Goal: Task Accomplishment & Management: Manage account settings

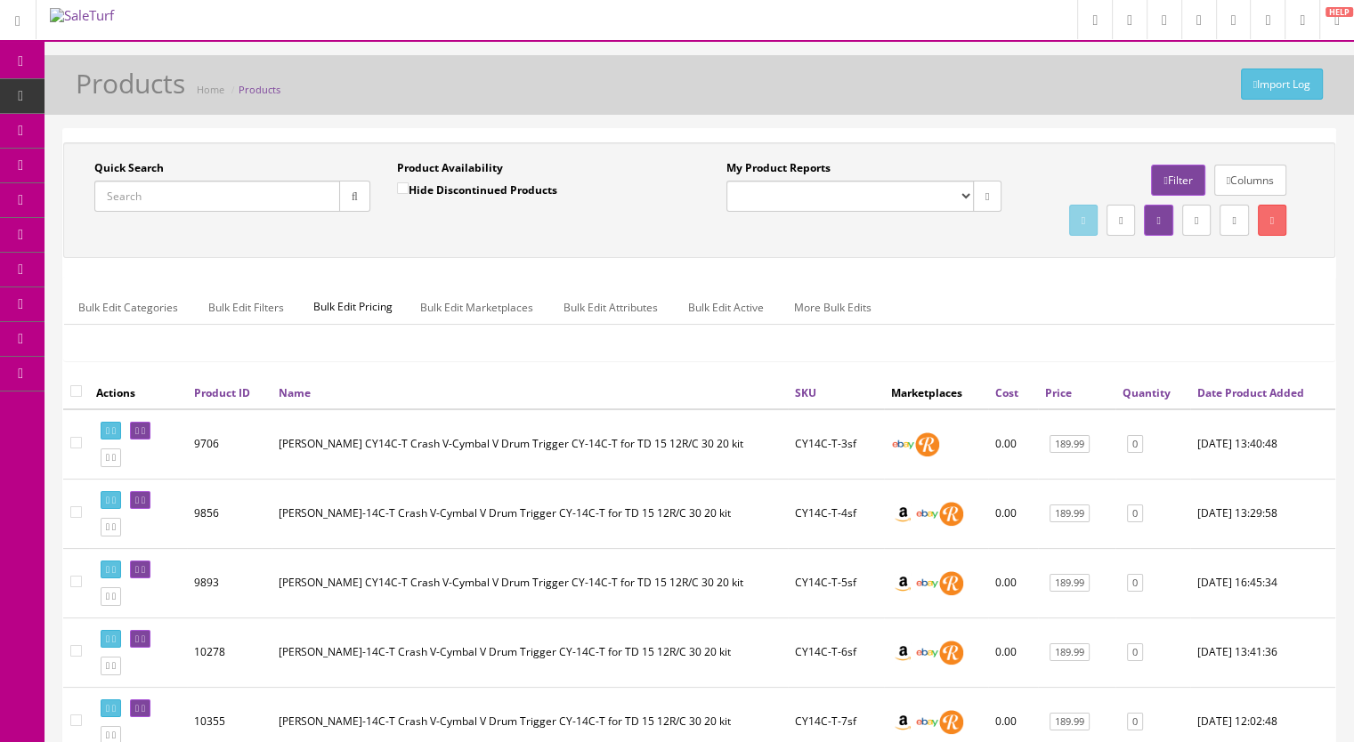
click at [196, 191] on input "Quick Search" at bounding box center [217, 196] width 246 height 31
type input "mdy12"
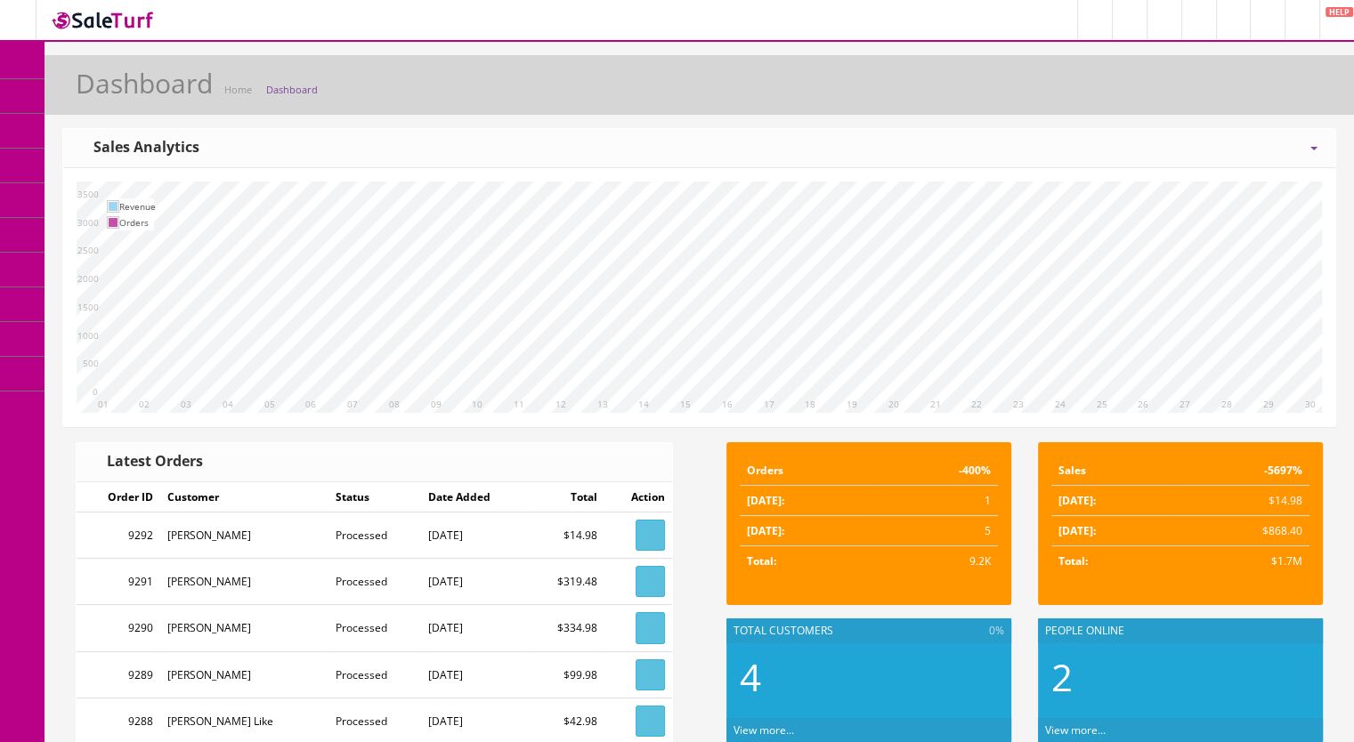
click at [103, 93] on icon at bounding box center [94, 95] width 19 height 14
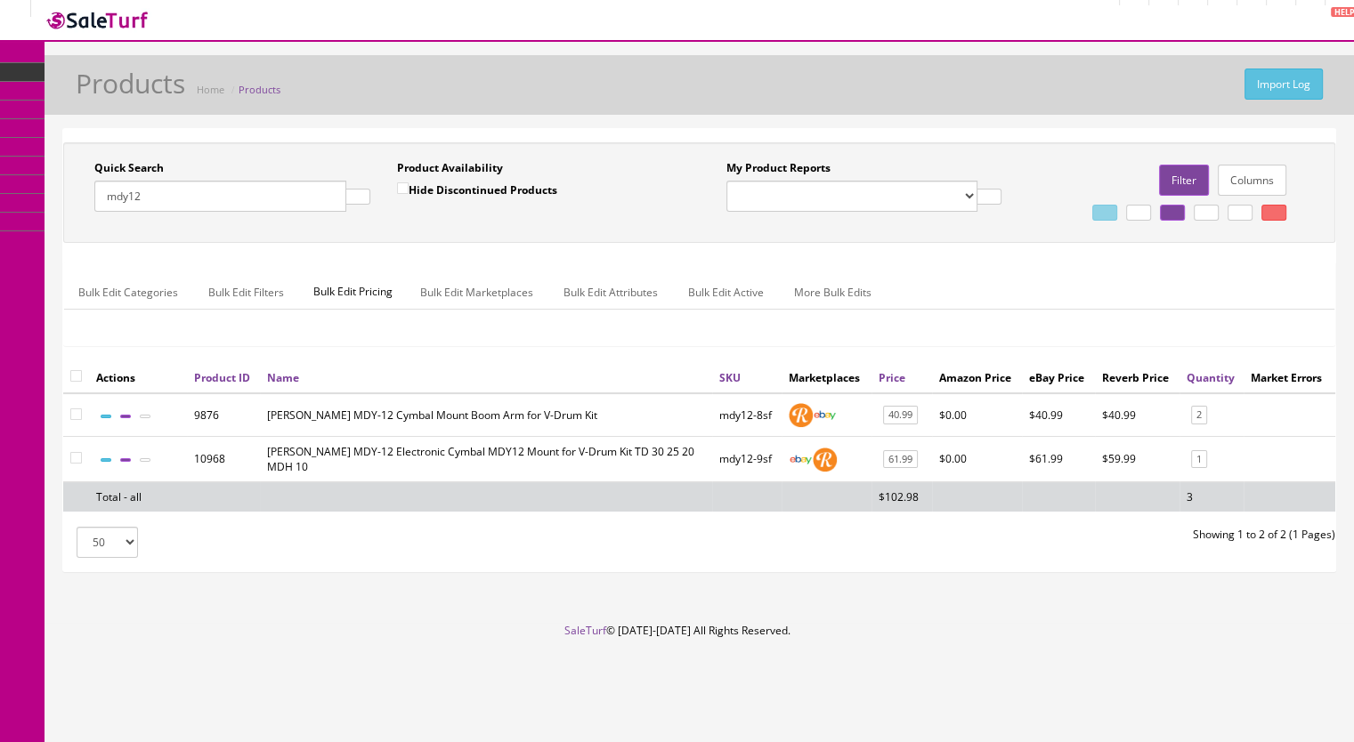
drag, startPoint x: 178, startPoint y: 194, endPoint x: 59, endPoint y: 190, distance: 119.4
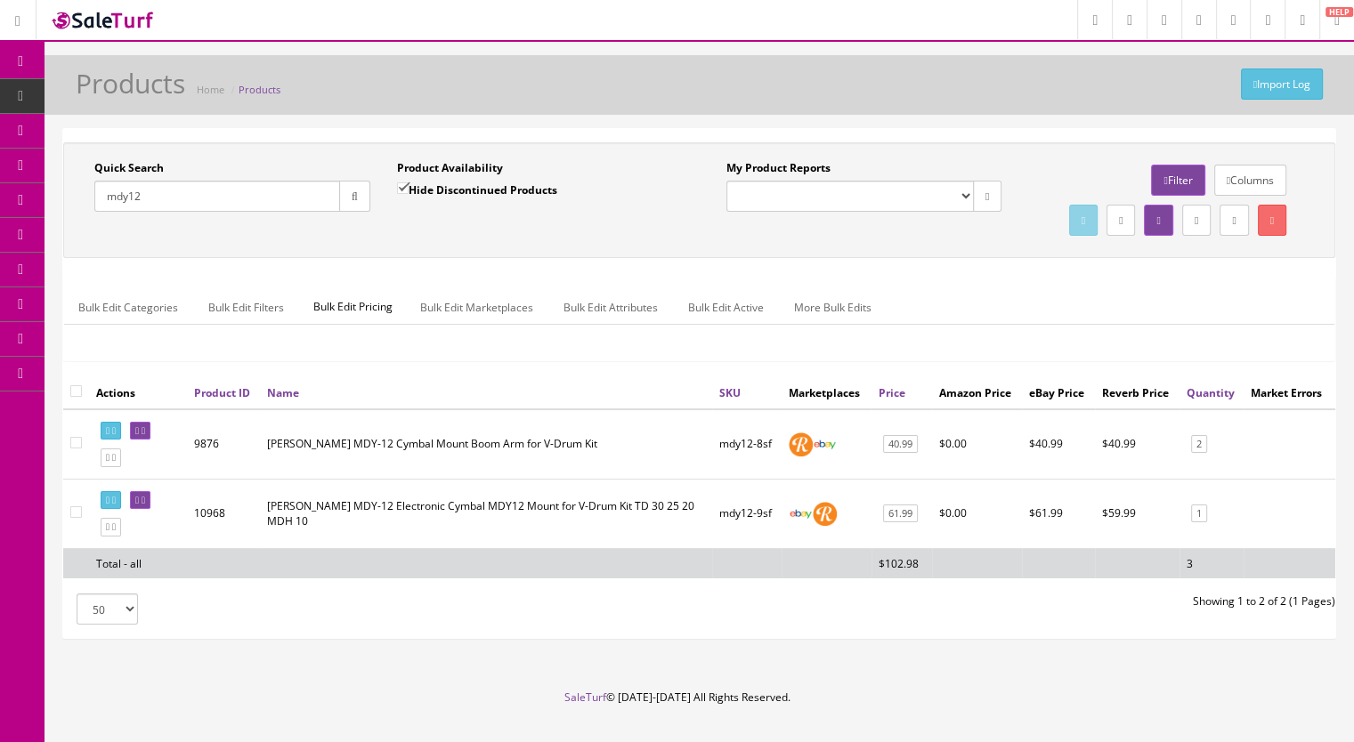
click at [61, 194] on div "Quick Search mdy12 Date From Product Availability Hide Discontinued Products Da…" at bounding box center [700, 391] width 1310 height 526
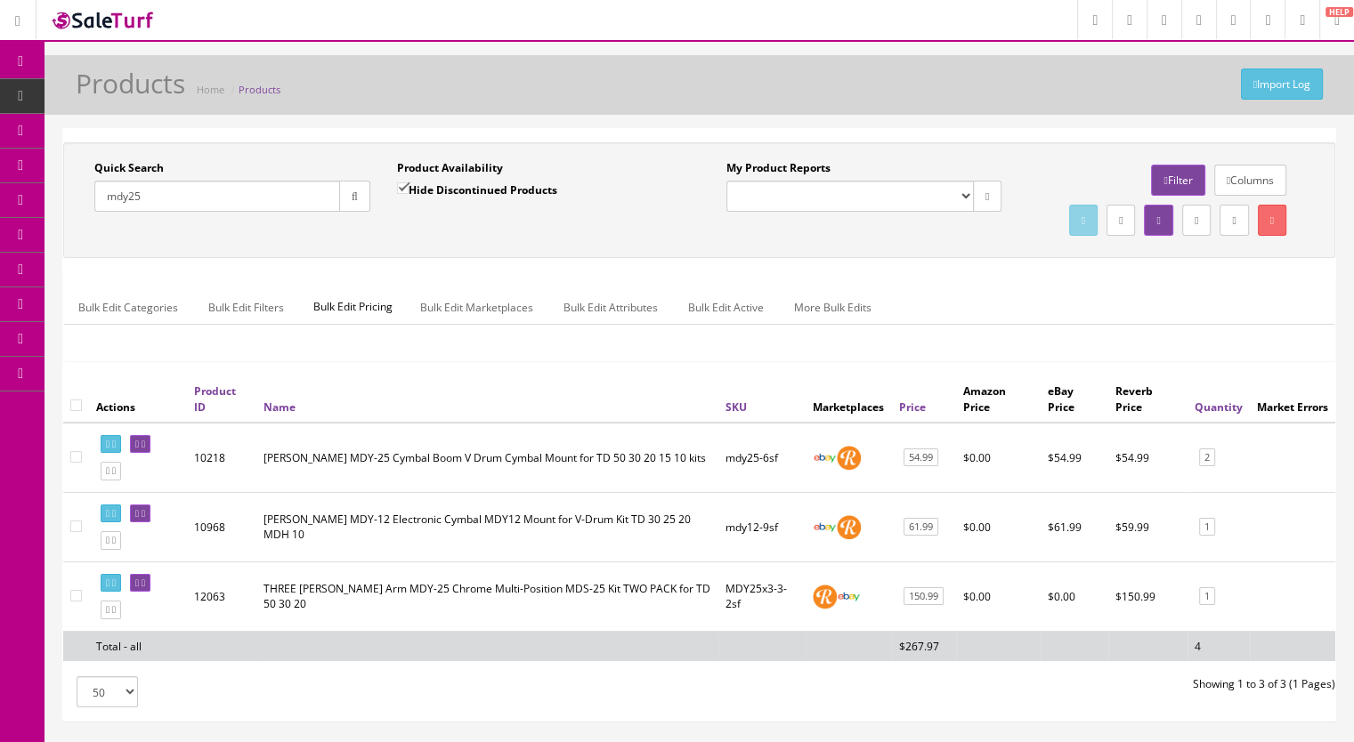
click at [165, 198] on input "mdy25" at bounding box center [217, 196] width 246 height 31
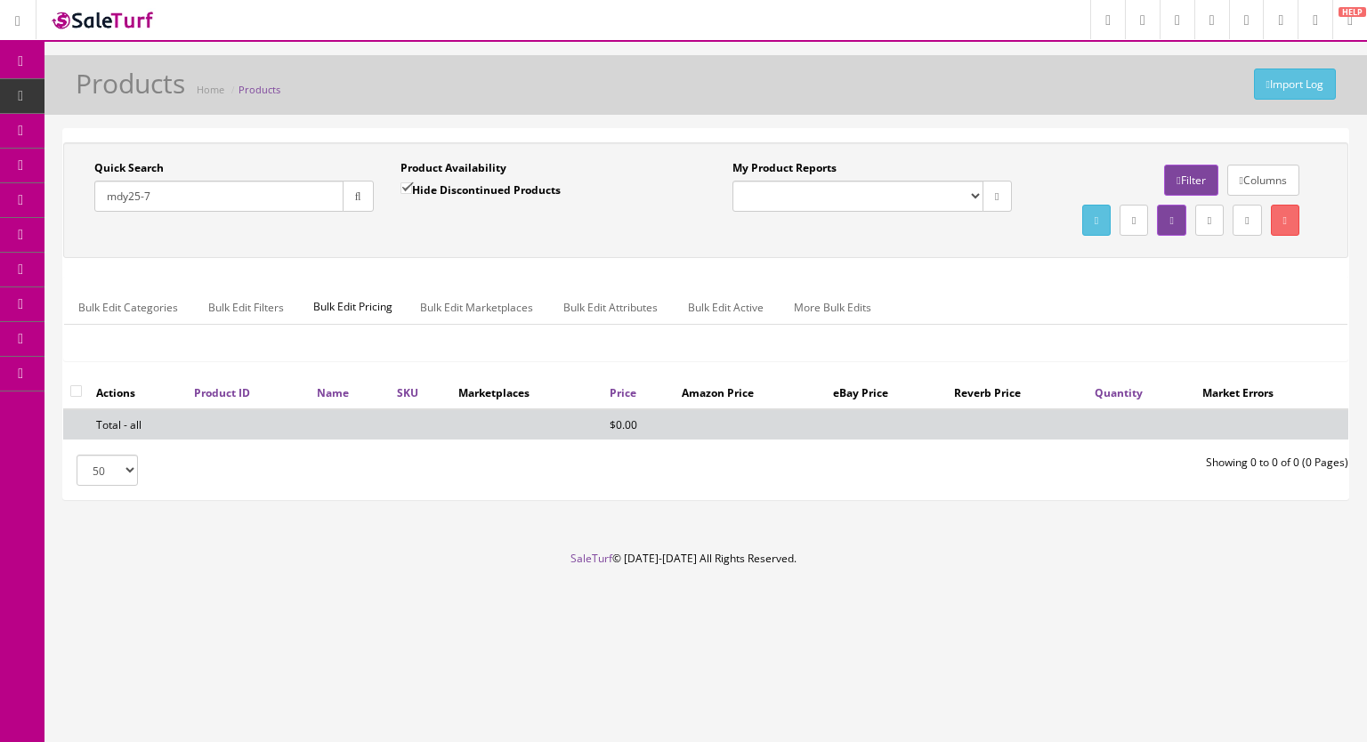
type input "mdy25-7"
click at [407, 185] on input "Hide Discontinued Products" at bounding box center [407, 189] width 12 height 12
checkbox input "false"
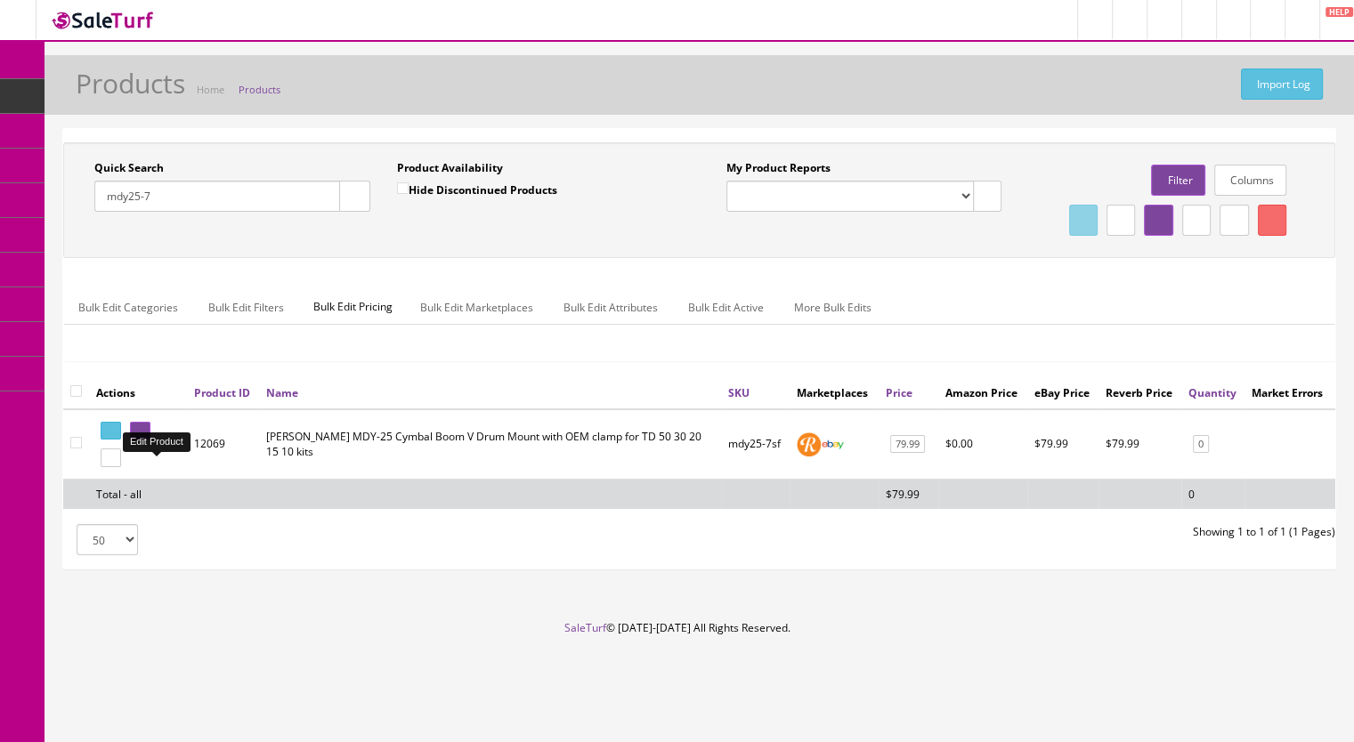
click at [150, 441] on link at bounding box center [140, 431] width 20 height 19
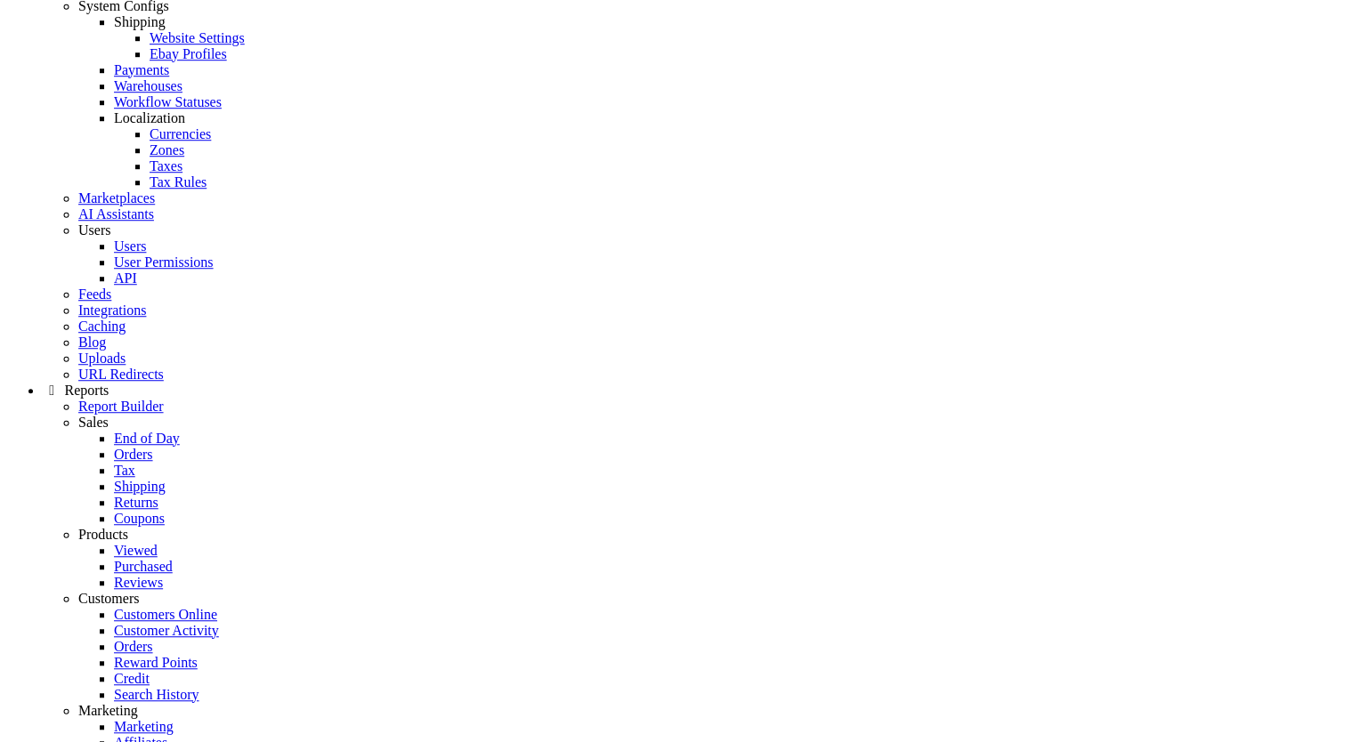
scroll to position [1870, 0]
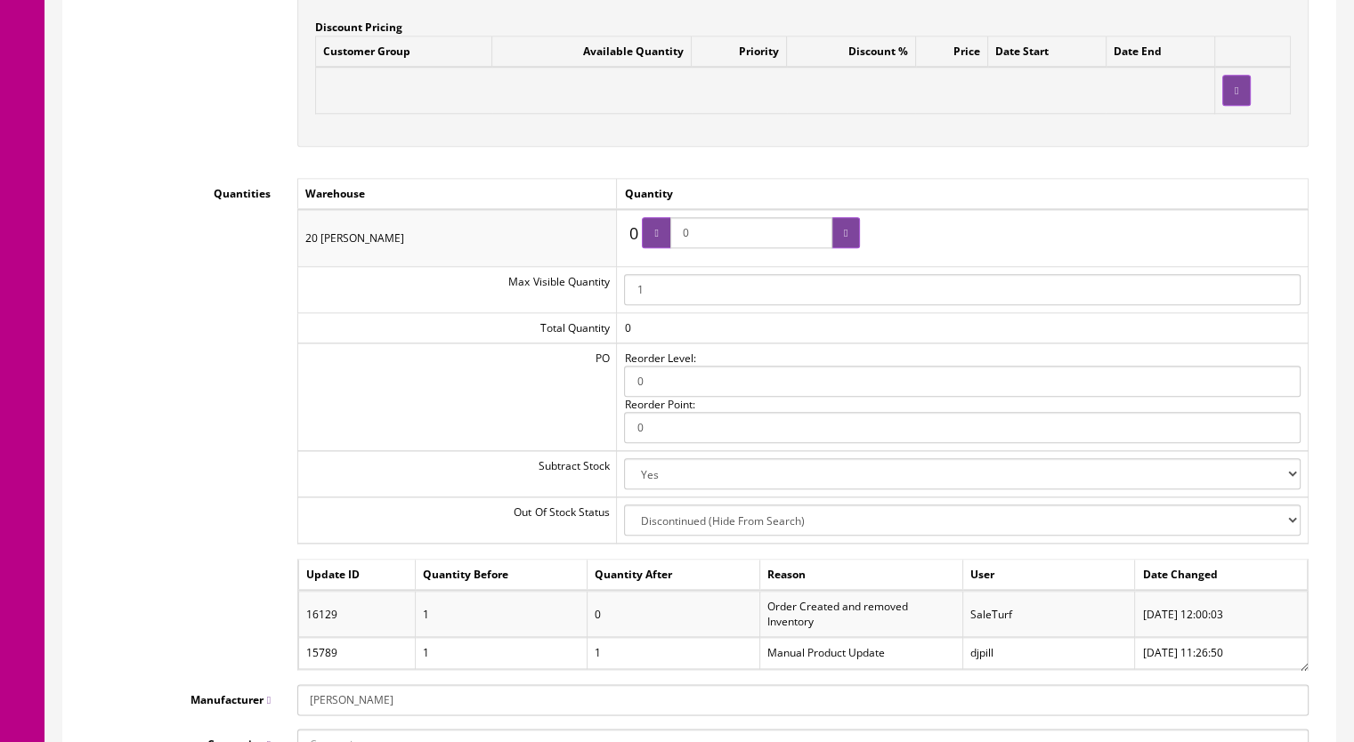
drag, startPoint x: 726, startPoint y: 239, endPoint x: 665, endPoint y: 243, distance: 61.5
click at [665, 243] on span "0" at bounding box center [751, 232] width 218 height 31
type input "1"
click at [847, 229] on icon at bounding box center [846, 233] width 4 height 11
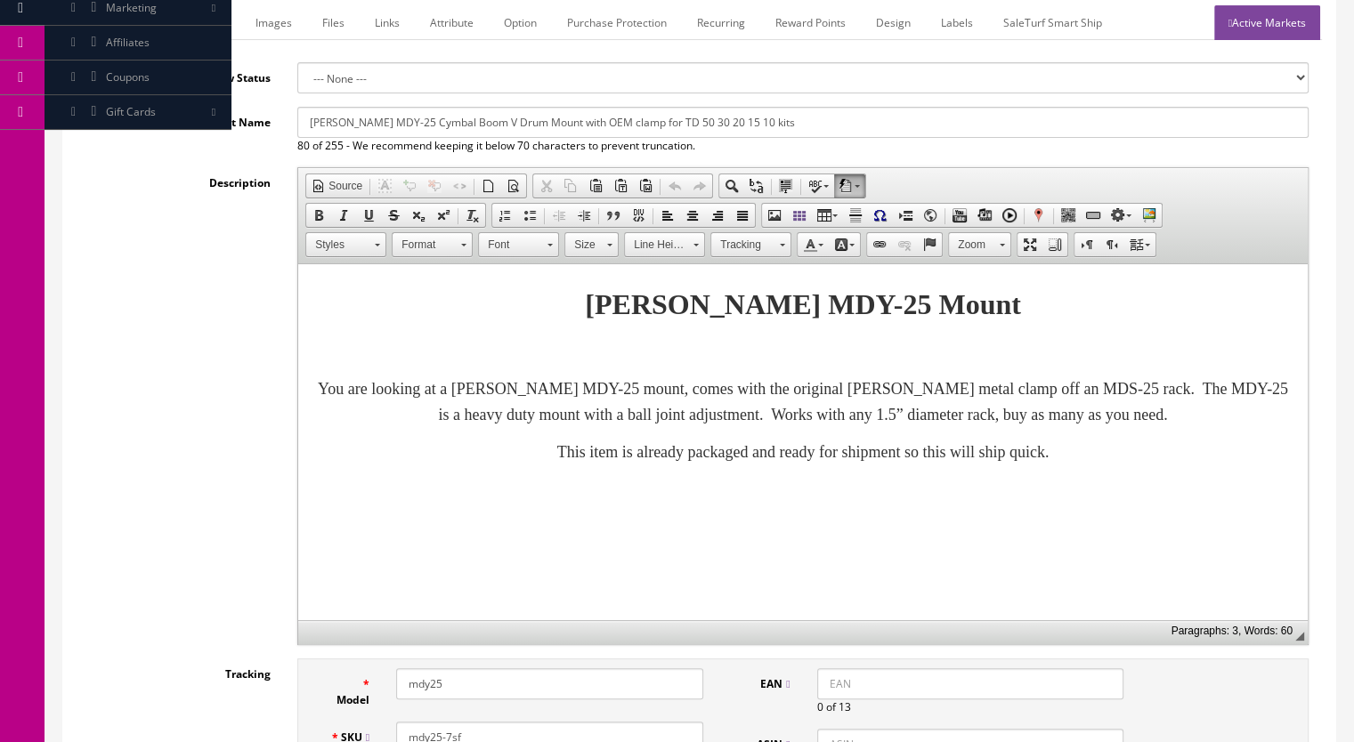
scroll to position [0, 0]
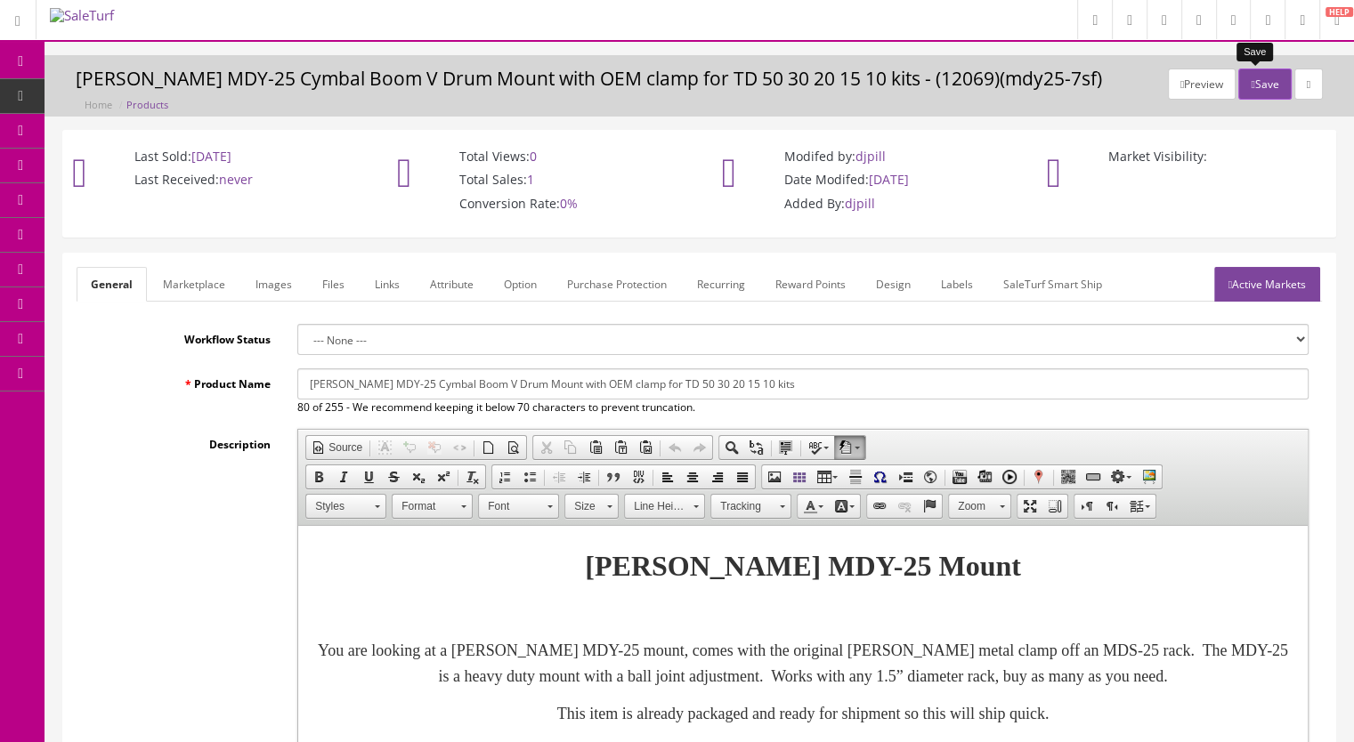
click at [1252, 84] on button "Save" at bounding box center [1264, 84] width 53 height 31
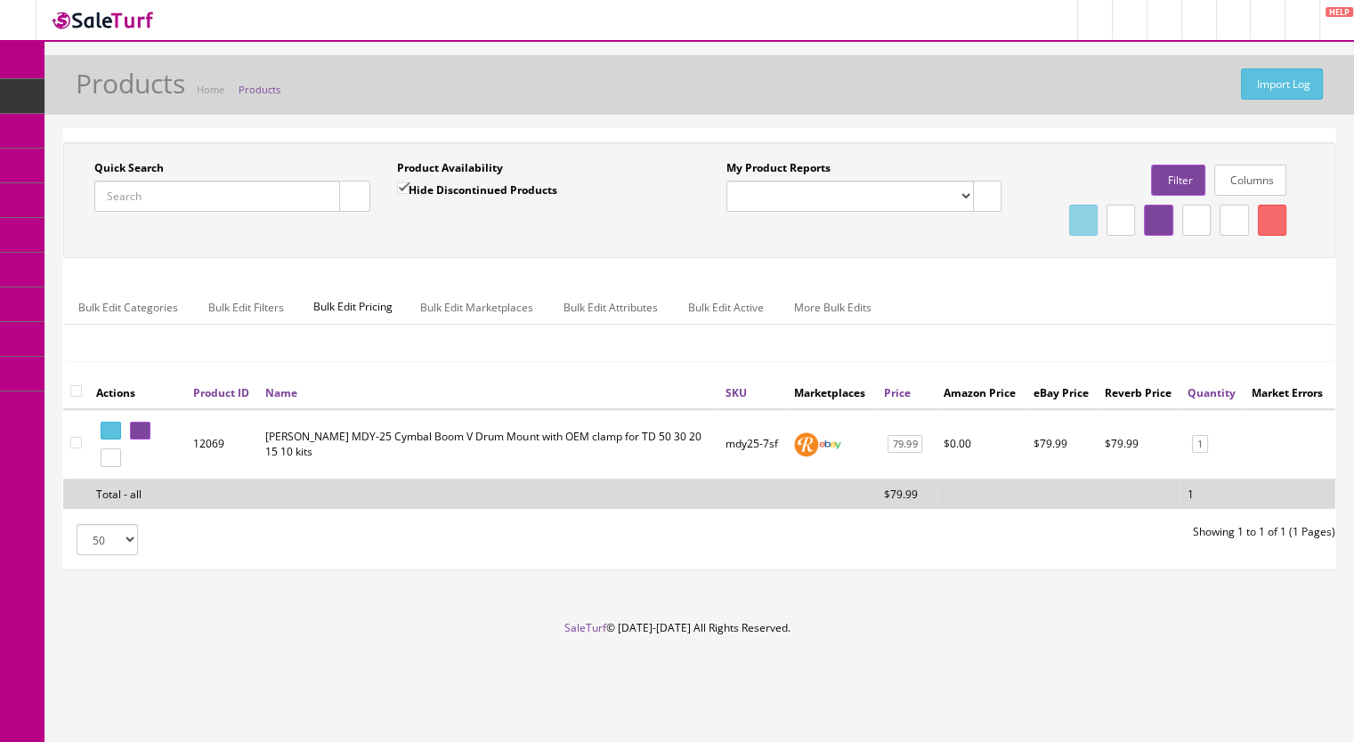
click at [211, 198] on input "Quick Search" at bounding box center [217, 196] width 246 height 31
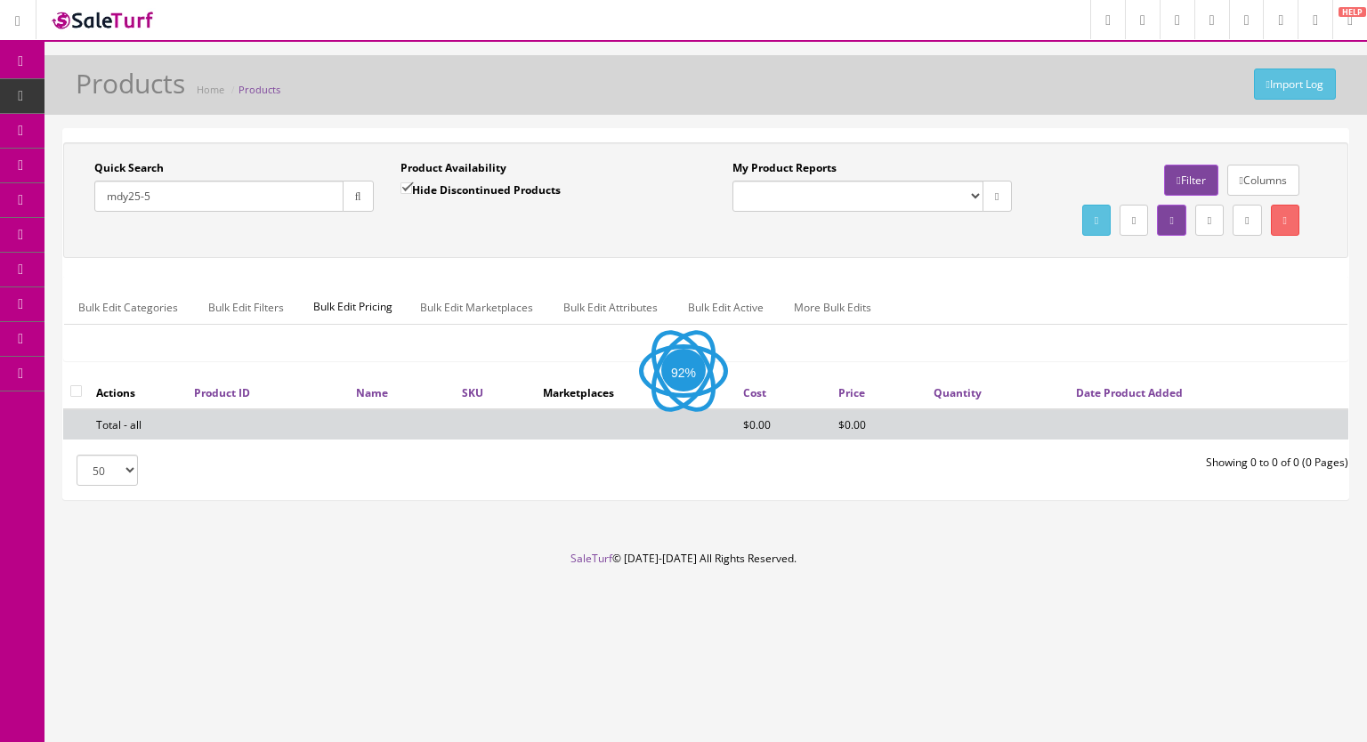
type input "mdy25-5"
click at [407, 186] on input "Hide Discontinued Products" at bounding box center [407, 189] width 12 height 12
checkbox input "false"
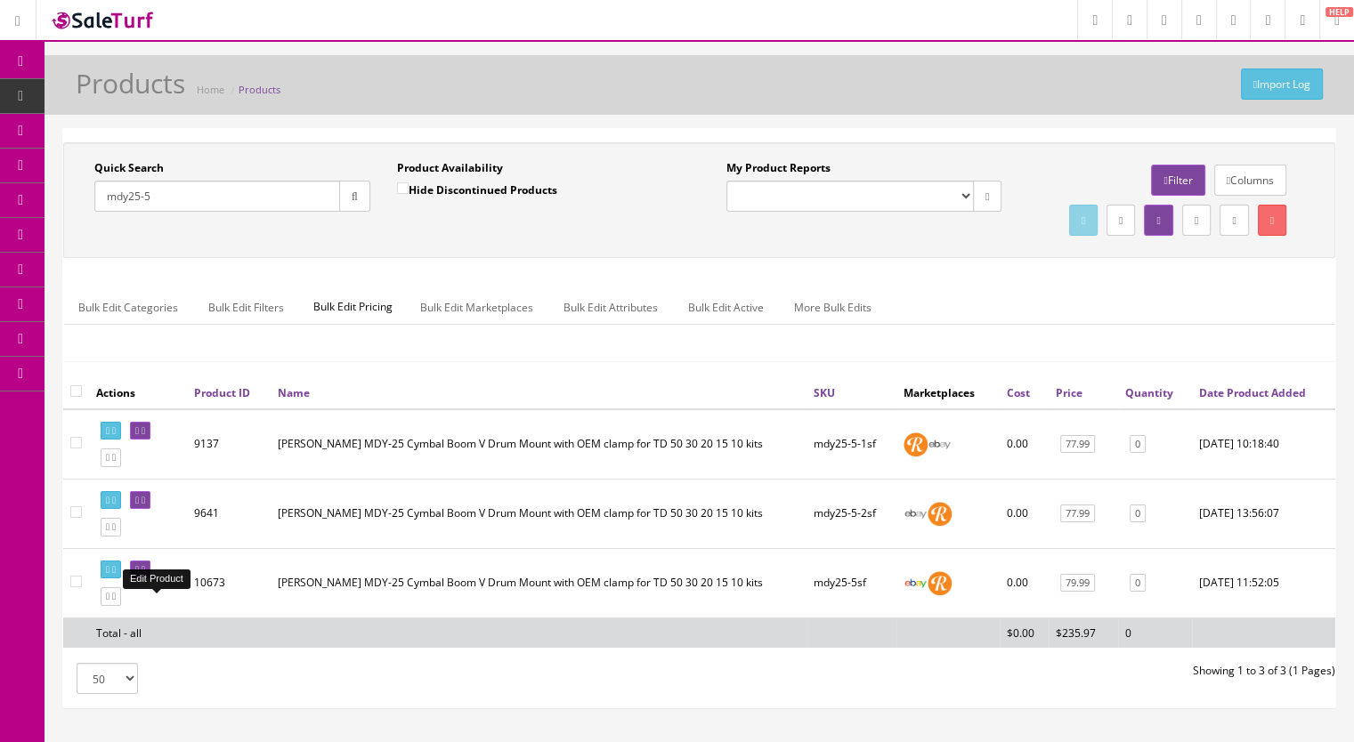
click at [145, 575] on icon at bounding box center [144, 570] width 4 height 10
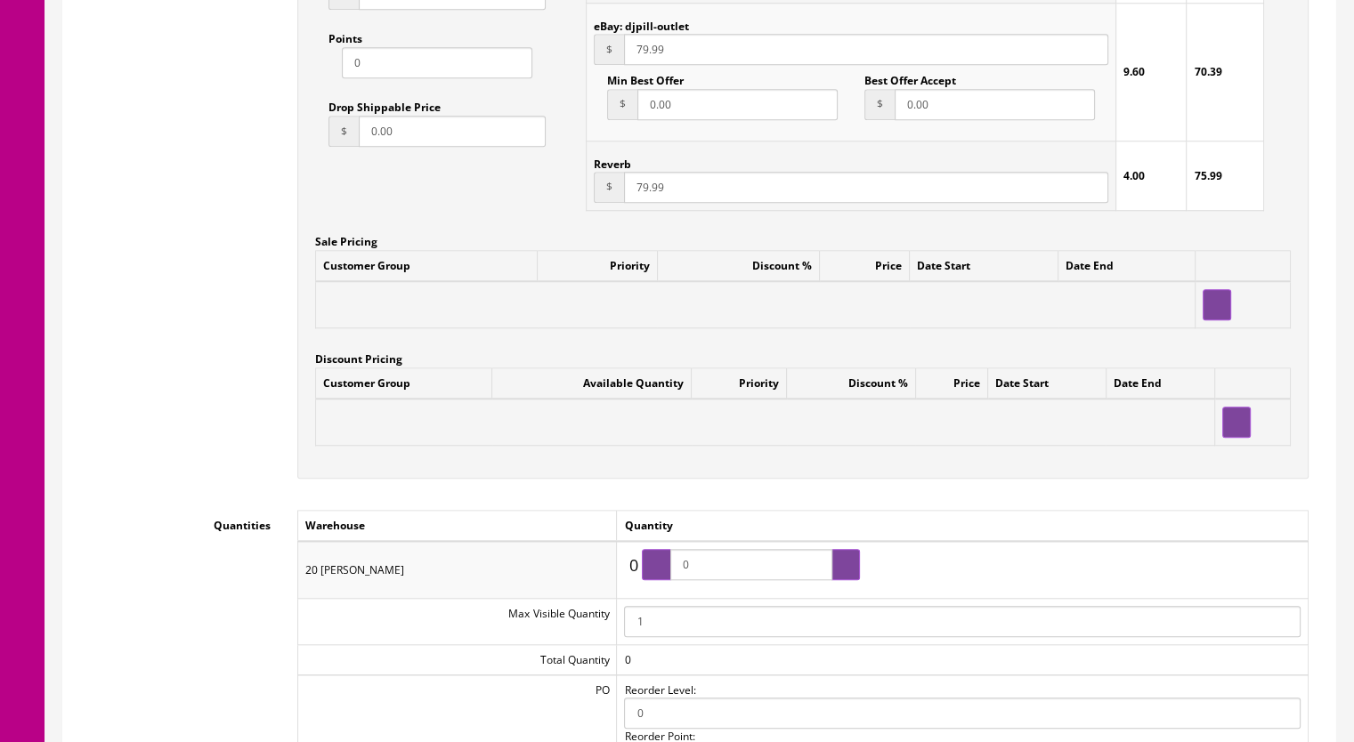
scroll to position [1781, 0]
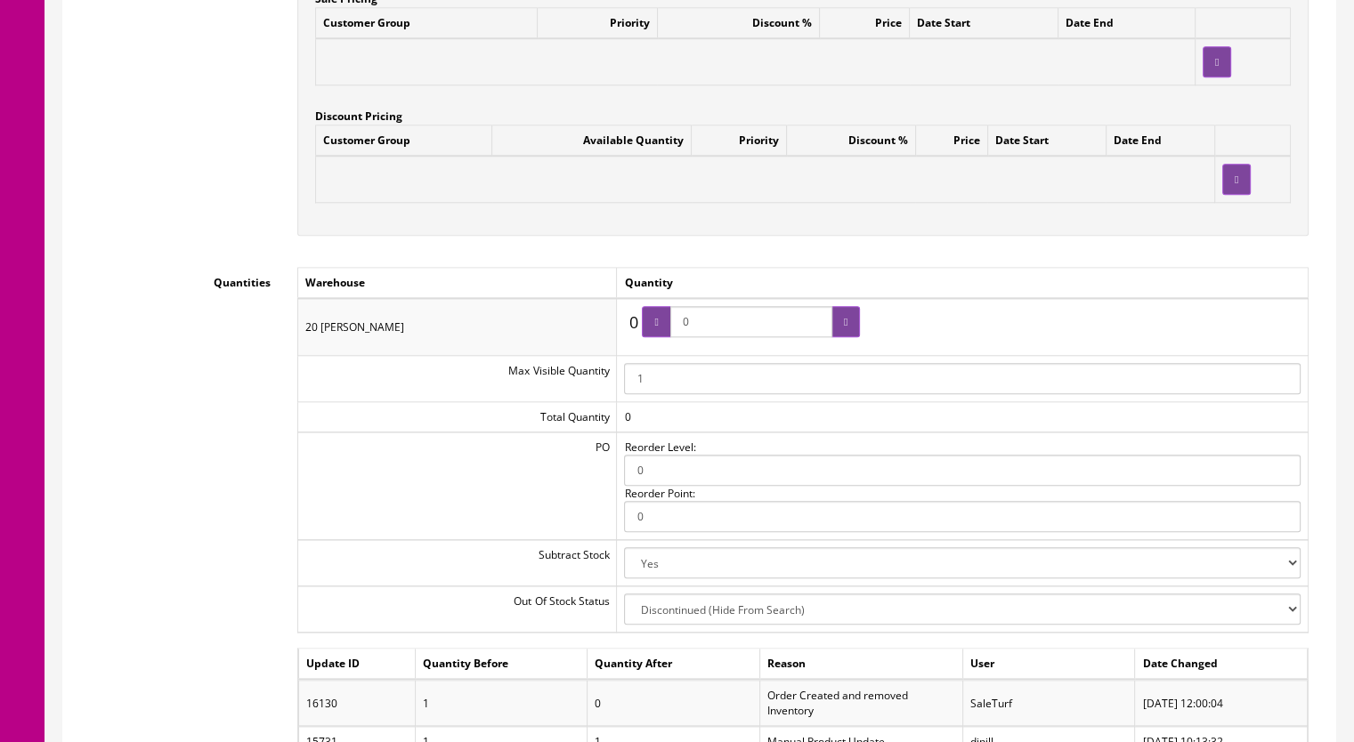
drag, startPoint x: 709, startPoint y: 330, endPoint x: 677, endPoint y: 333, distance: 32.2
click at [677, 333] on span "0" at bounding box center [751, 321] width 218 height 31
type input "1"
click at [844, 325] on icon at bounding box center [846, 322] width 4 height 11
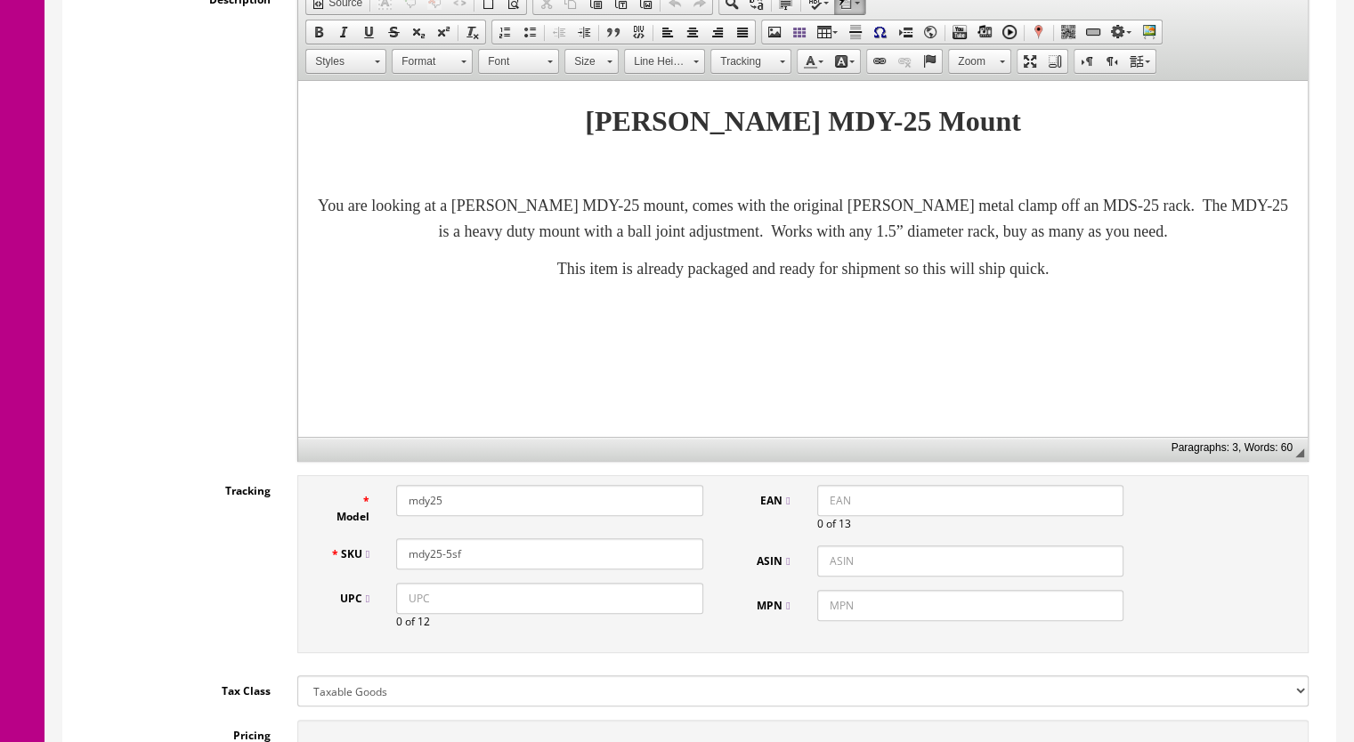
scroll to position [0, 0]
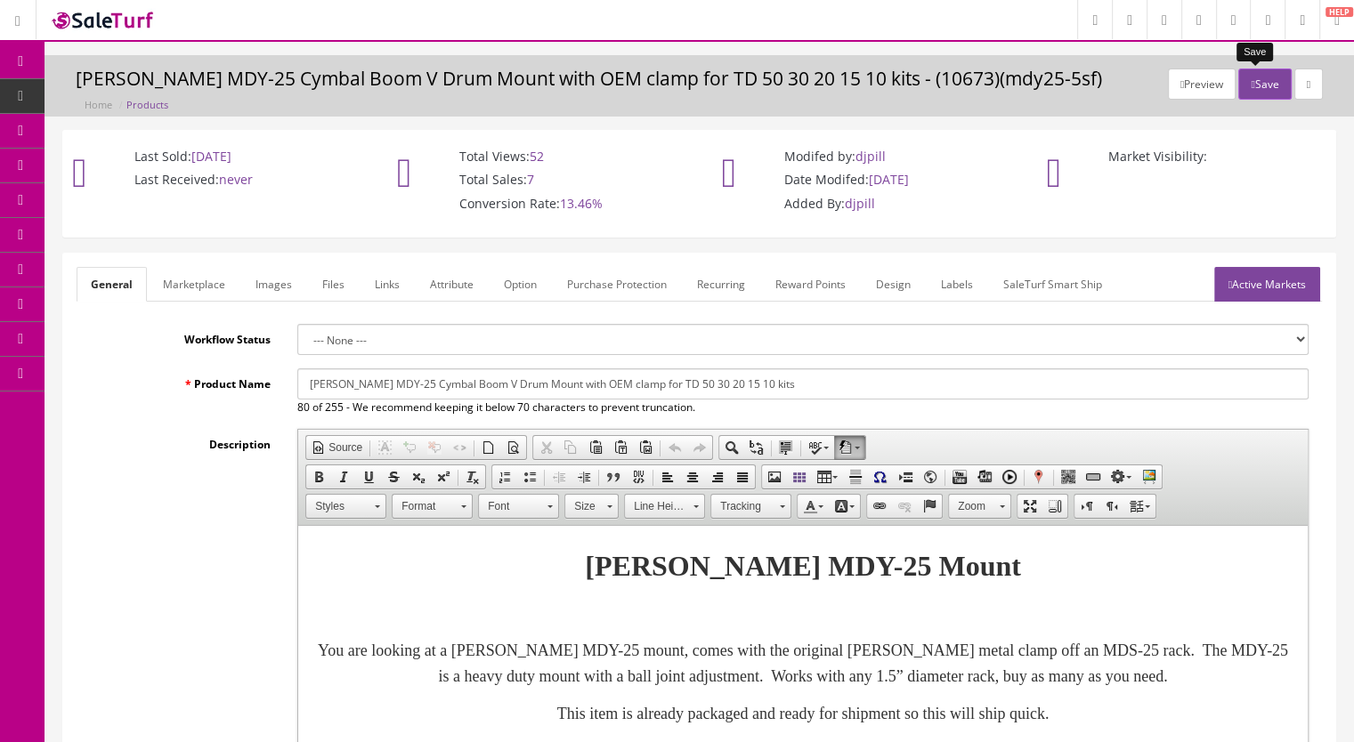
click at [1264, 77] on button "Save" at bounding box center [1264, 84] width 53 height 31
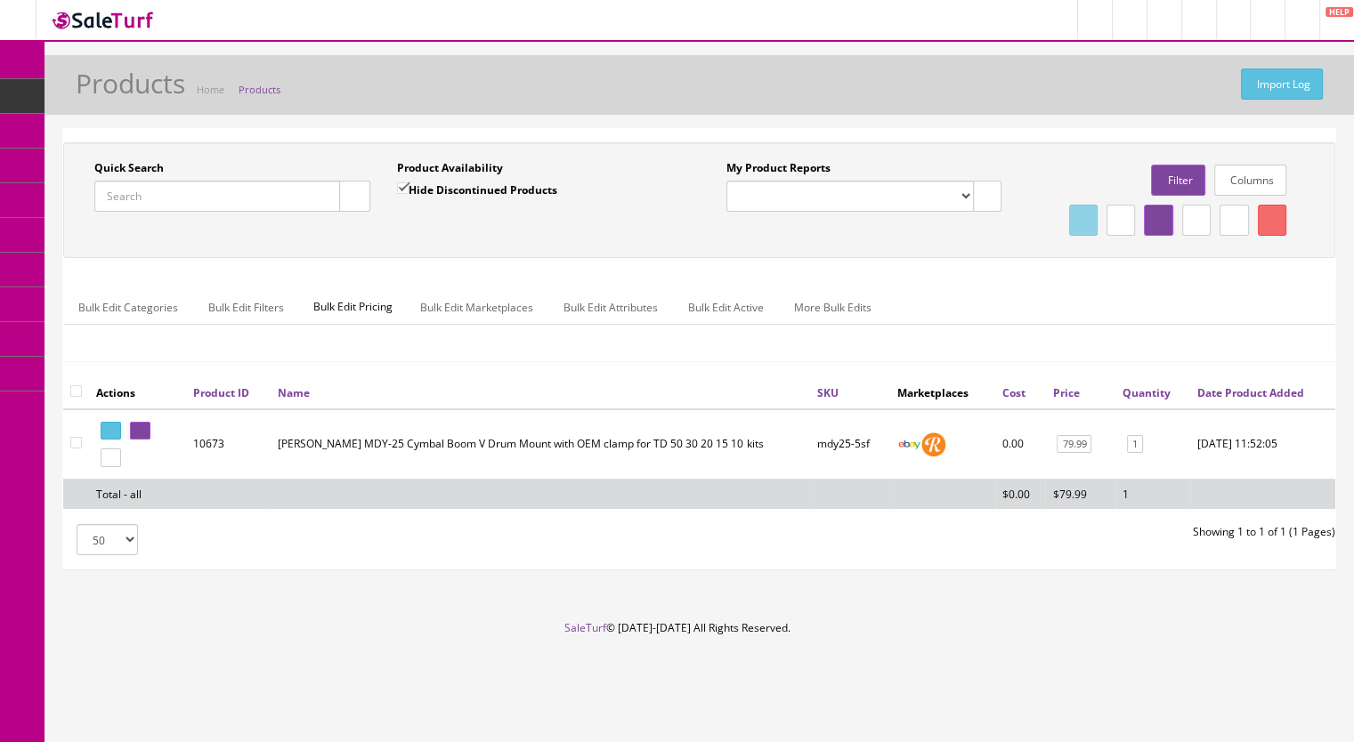
click at [215, 191] on input "Quick Search" at bounding box center [217, 196] width 246 height 31
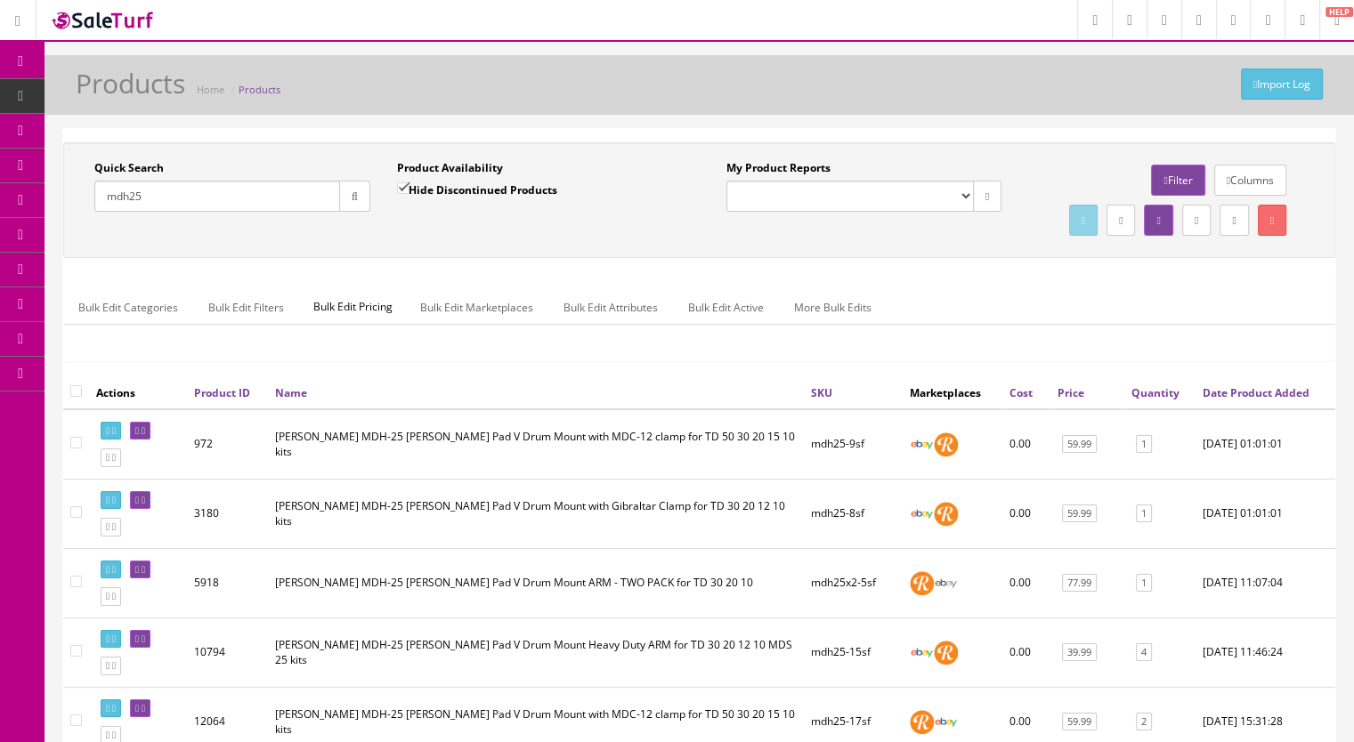
type input "mdh25"
click at [139, 93] on span "Products" at bounding box center [137, 95] width 44 height 15
